Goal: Task Accomplishment & Management: Use online tool/utility

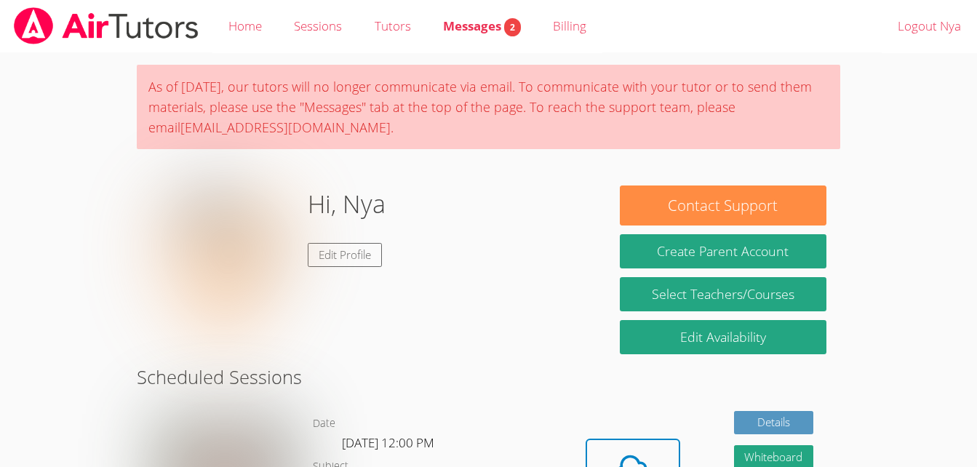
click at [49, 100] on body "Home Sessions Tutors Messages 2 Billing Logout Nya As of [DATE], our tutors wil…" at bounding box center [488, 233] width 977 height 467
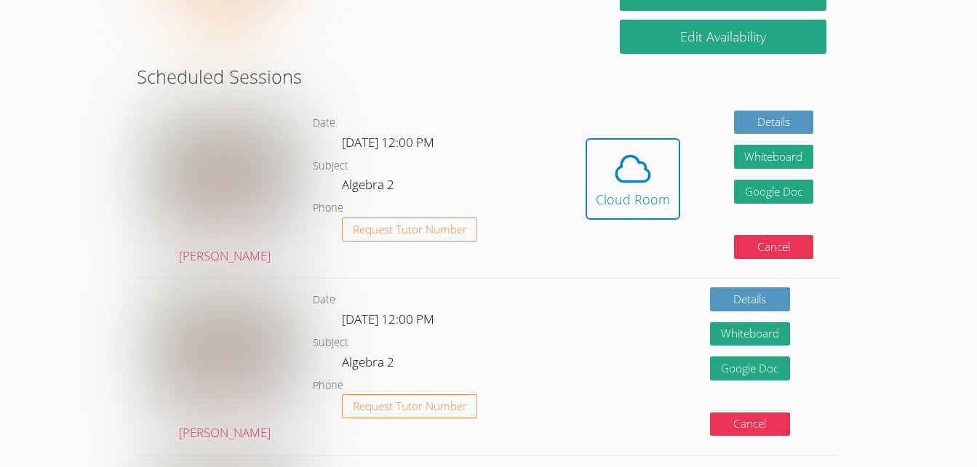
scroll to position [302, 0]
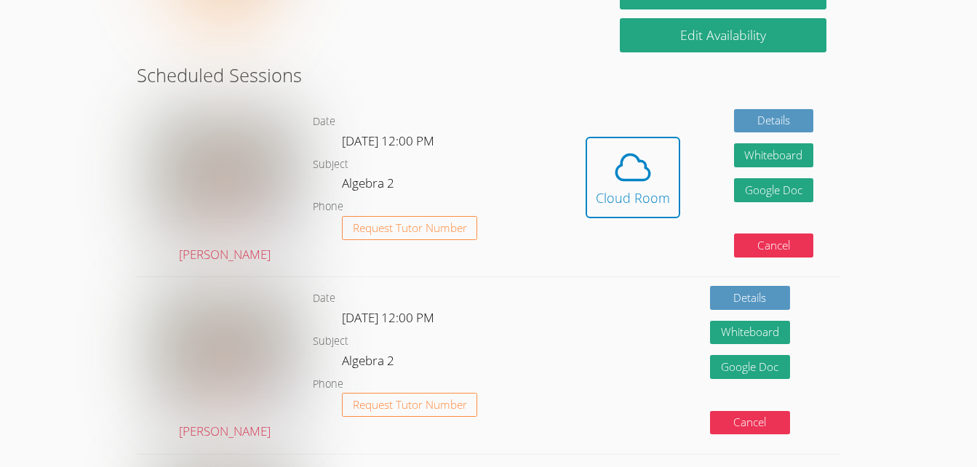
click at [605, 382] on div "Details Whiteboard Hidden Google Doc Cancel" at bounding box center [698, 365] width 281 height 176
click at [657, 171] on span at bounding box center [633, 167] width 74 height 41
click at [787, 149] on button "Whiteboard" at bounding box center [774, 155] width 80 height 24
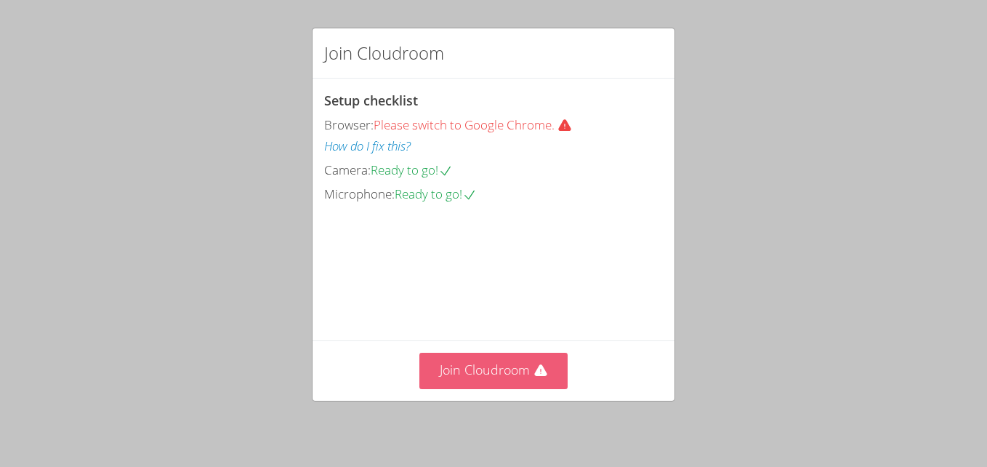
click at [516, 367] on button "Join Cloudroom" at bounding box center [494, 371] width 149 height 36
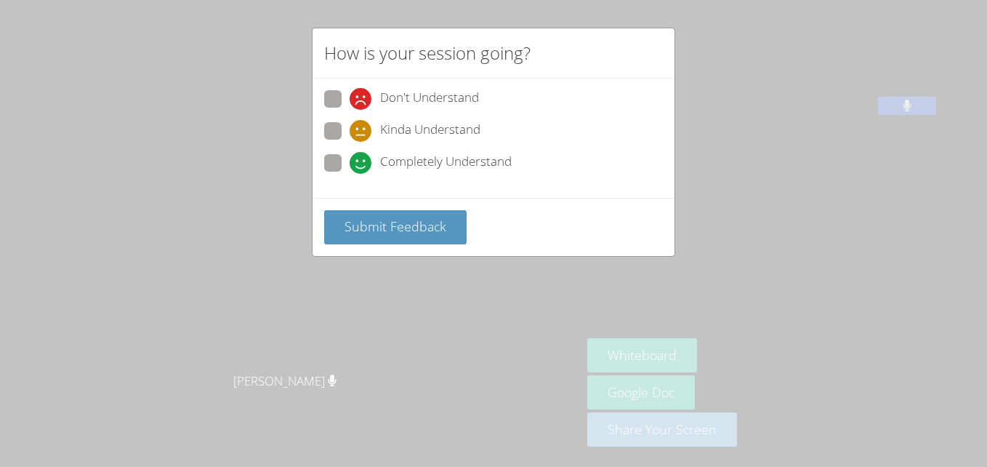
click at [420, 162] on span "Completely Understand" at bounding box center [446, 163] width 132 height 22
click at [362, 162] on input "Completely Understand" at bounding box center [356, 160] width 12 height 12
radio input "true"
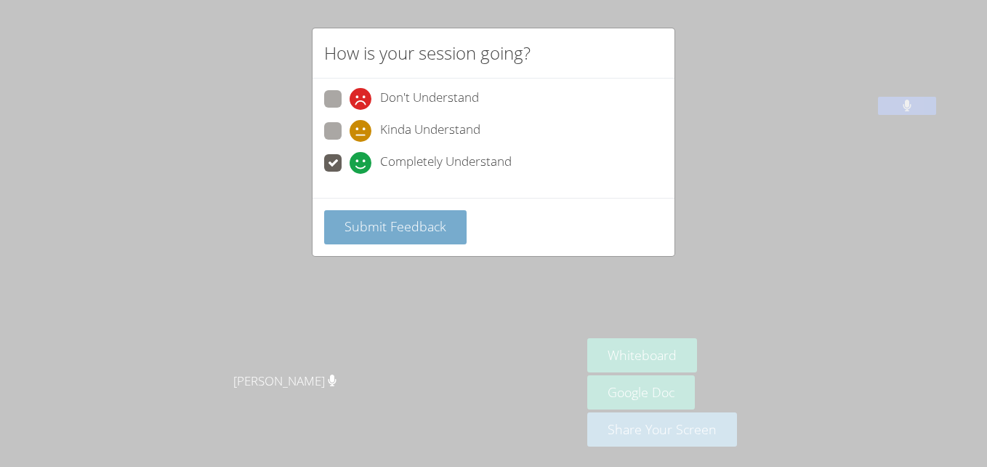
click at [413, 229] on span "Submit Feedback" at bounding box center [396, 225] width 102 height 17
